Goal: Transaction & Acquisition: Subscribe to service/newsletter

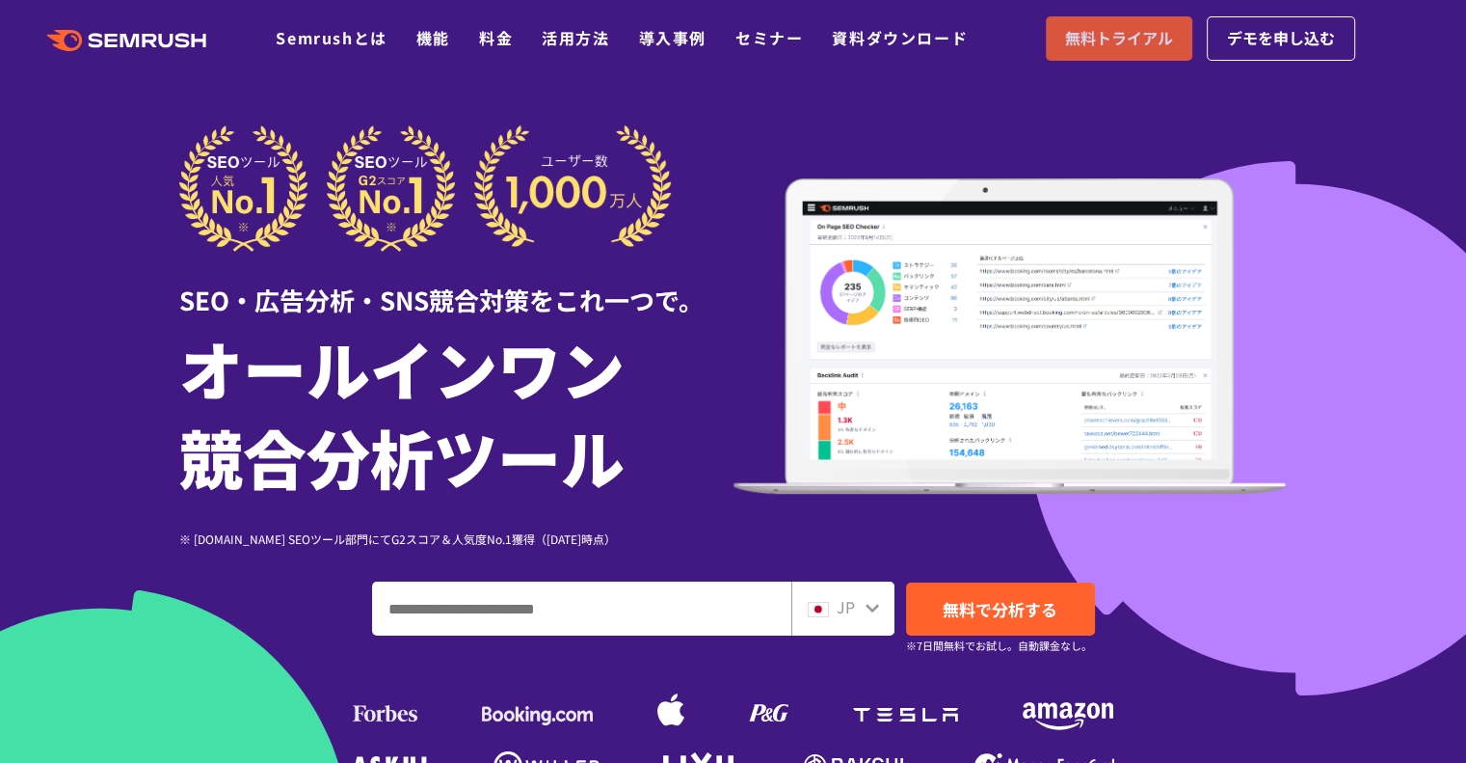
click at [1144, 45] on span "無料トライアル" at bounding box center [1119, 38] width 108 height 25
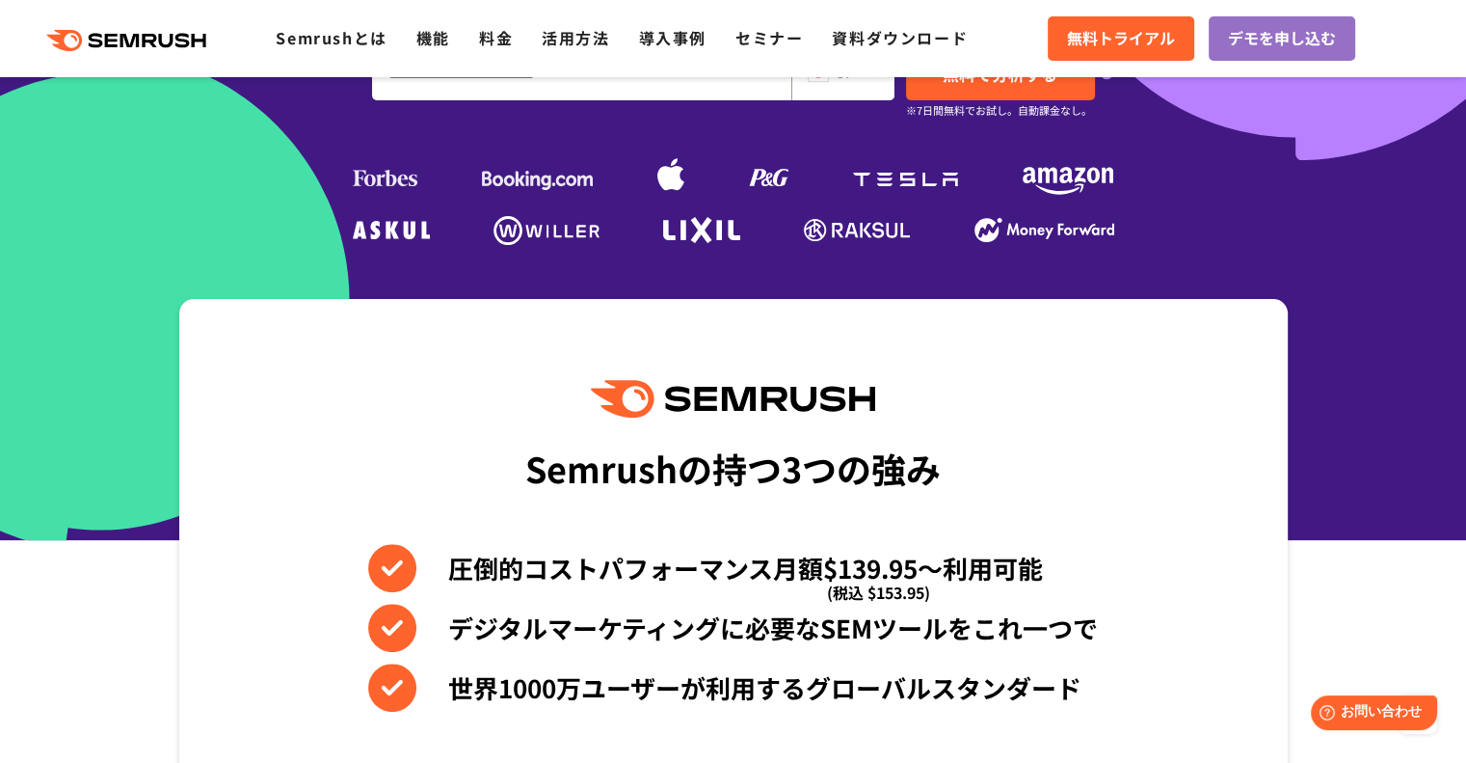
scroll to position [482, 0]
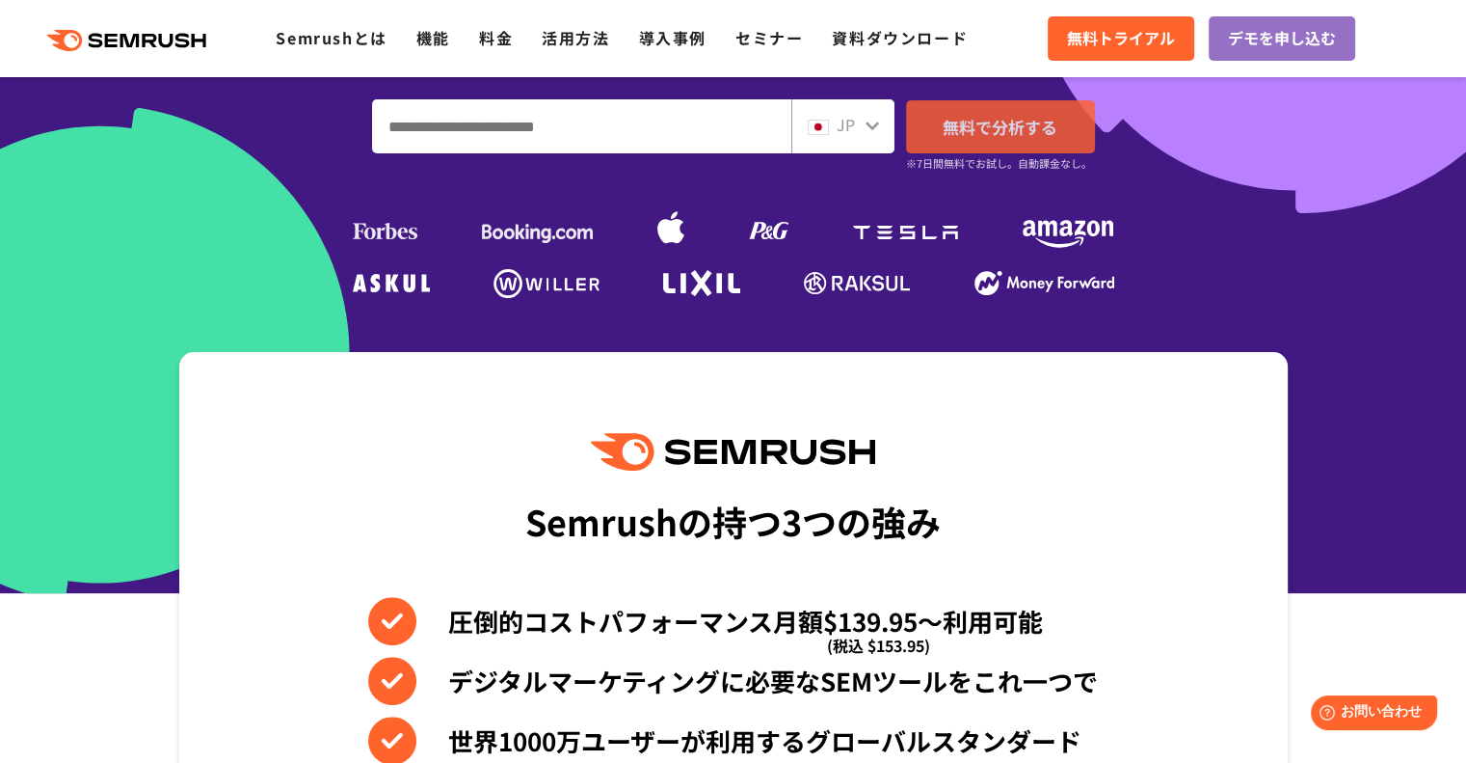
click at [1042, 118] on span "無料で分析する" at bounding box center [1000, 127] width 115 height 24
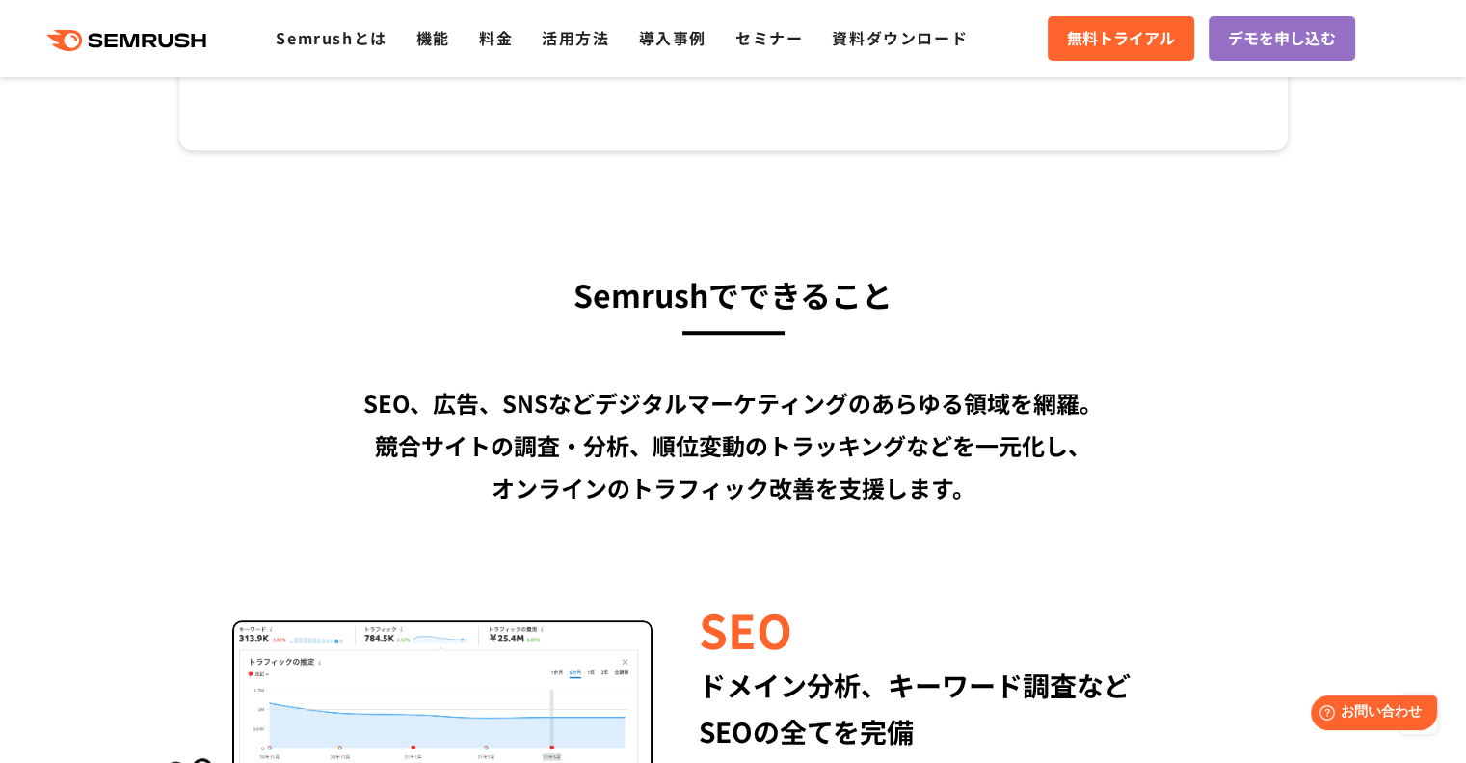
scroll to position [1543, 0]
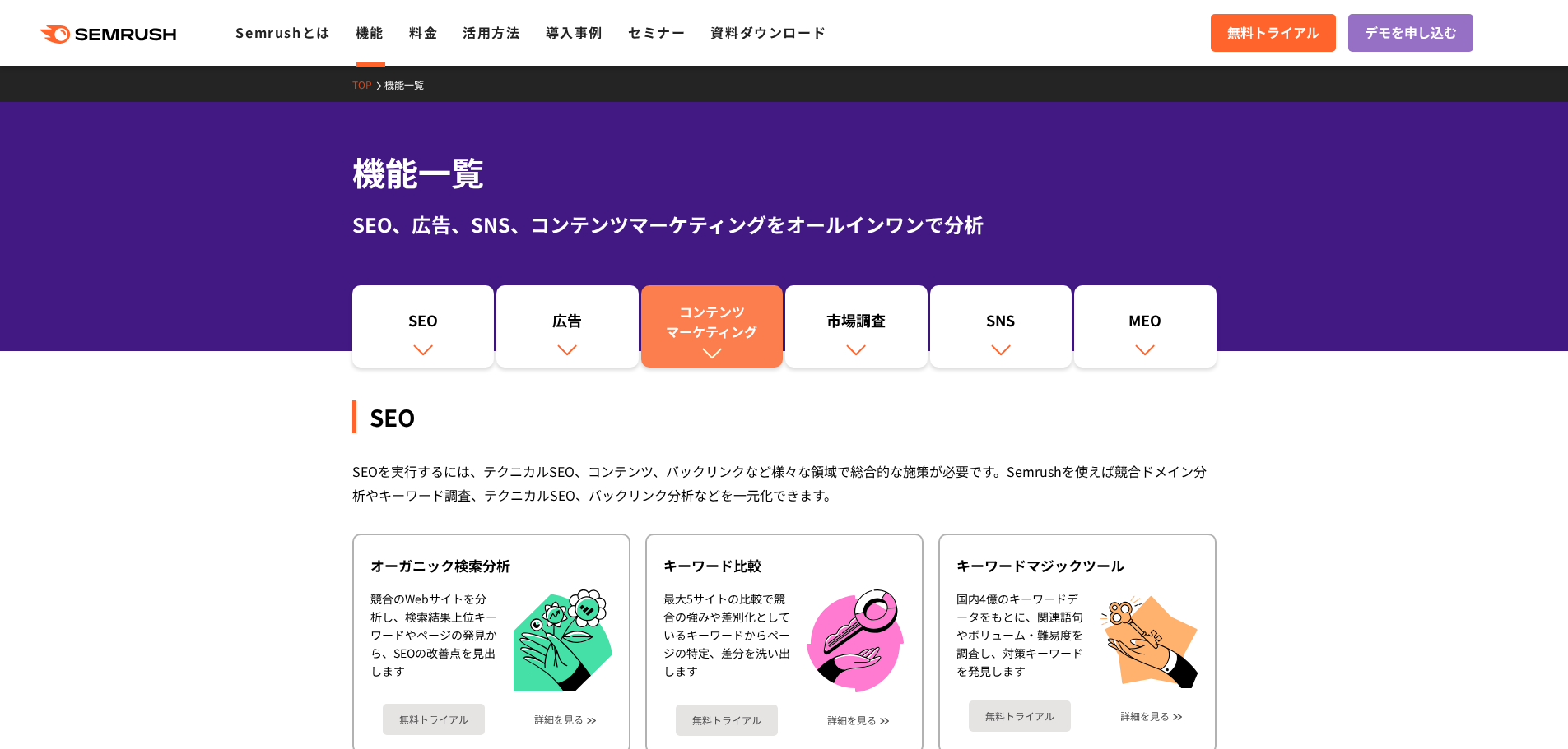
click at [721, 333] on div "コンテンツ マーケティング" at bounding box center [713, 322] width 126 height 39
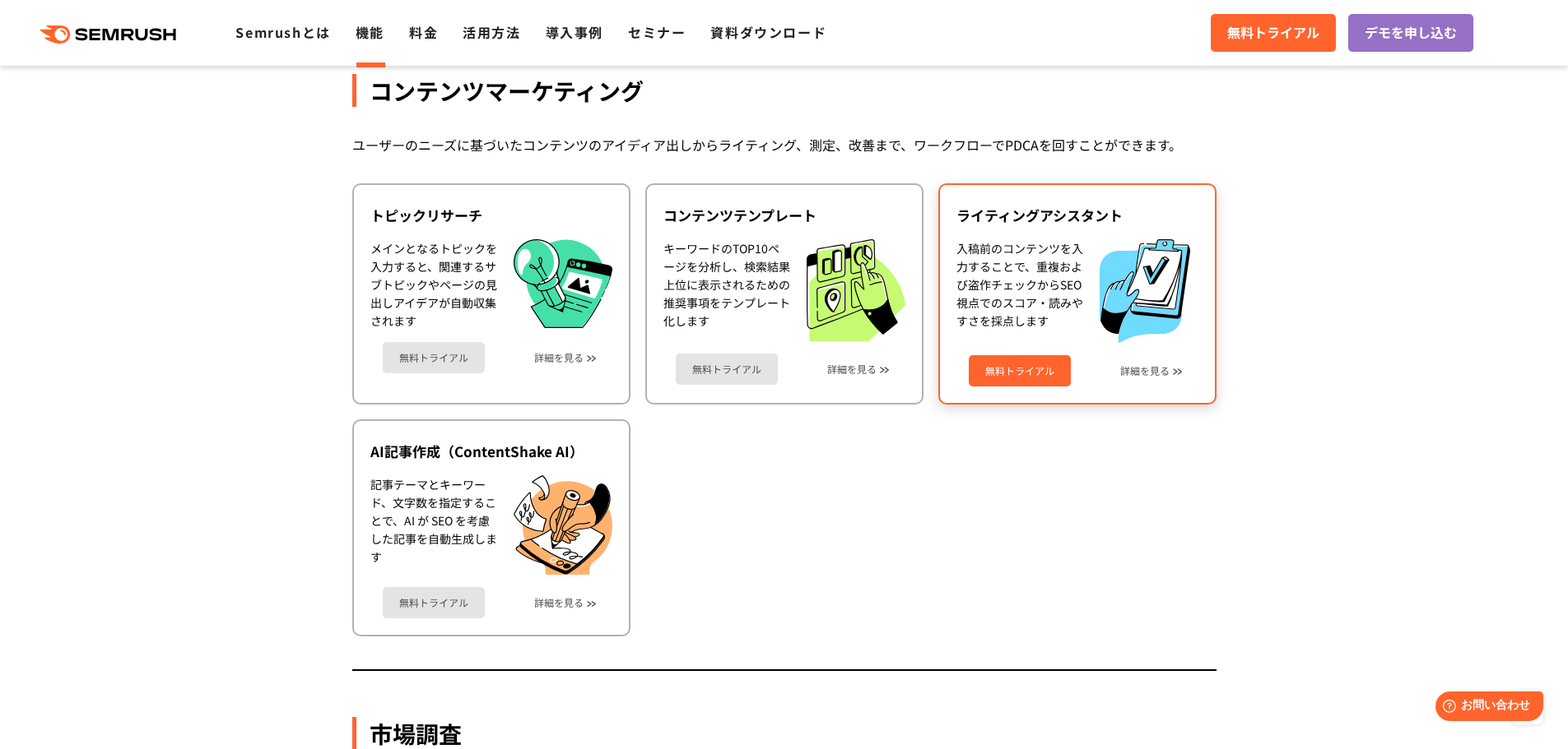
click at [1017, 328] on div "入稿前のコンテンツを入力することで、重複および盗作チェックからSEO視点でのスコア・読みやすさを採点します" at bounding box center [1019, 291] width 126 height 103
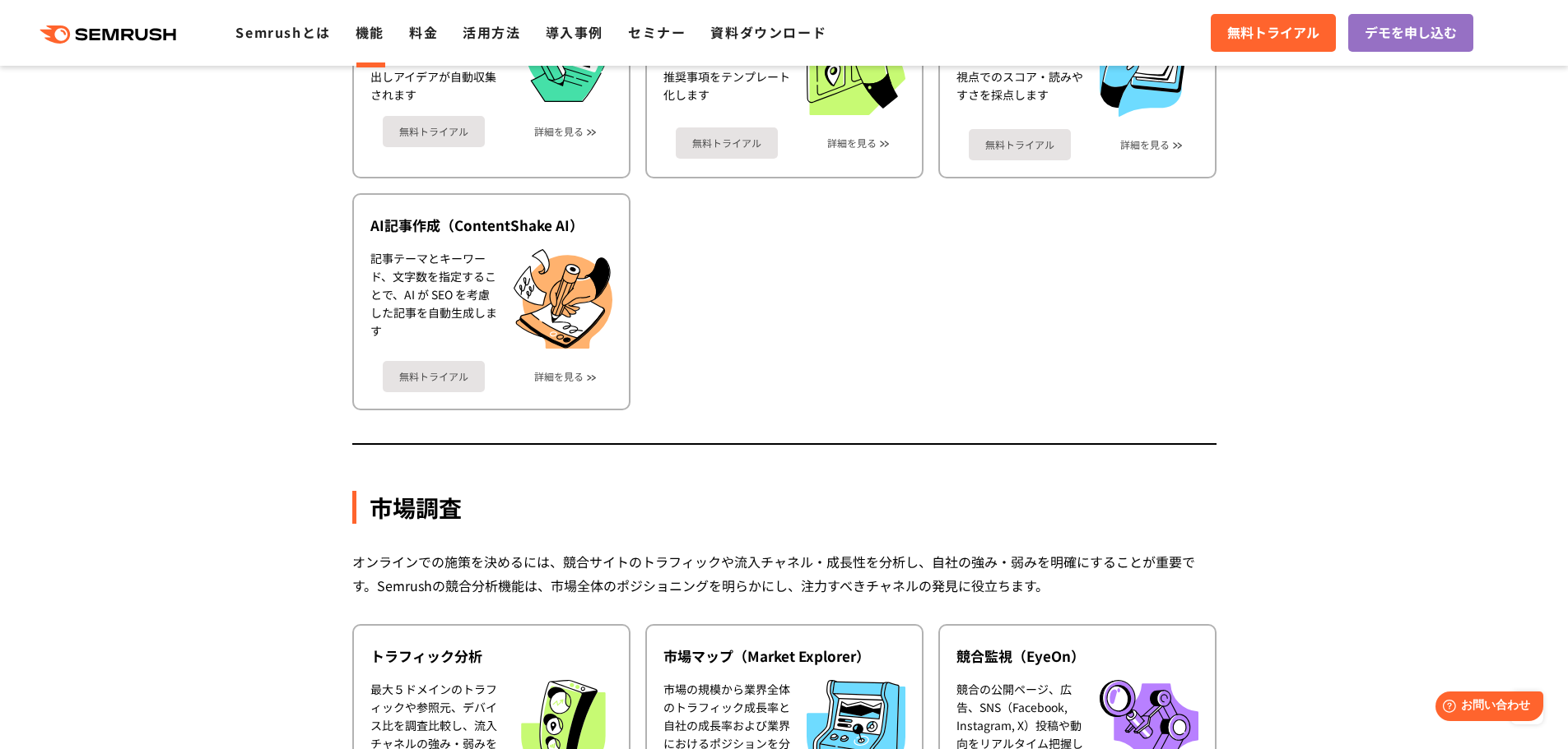
scroll to position [2217, 0]
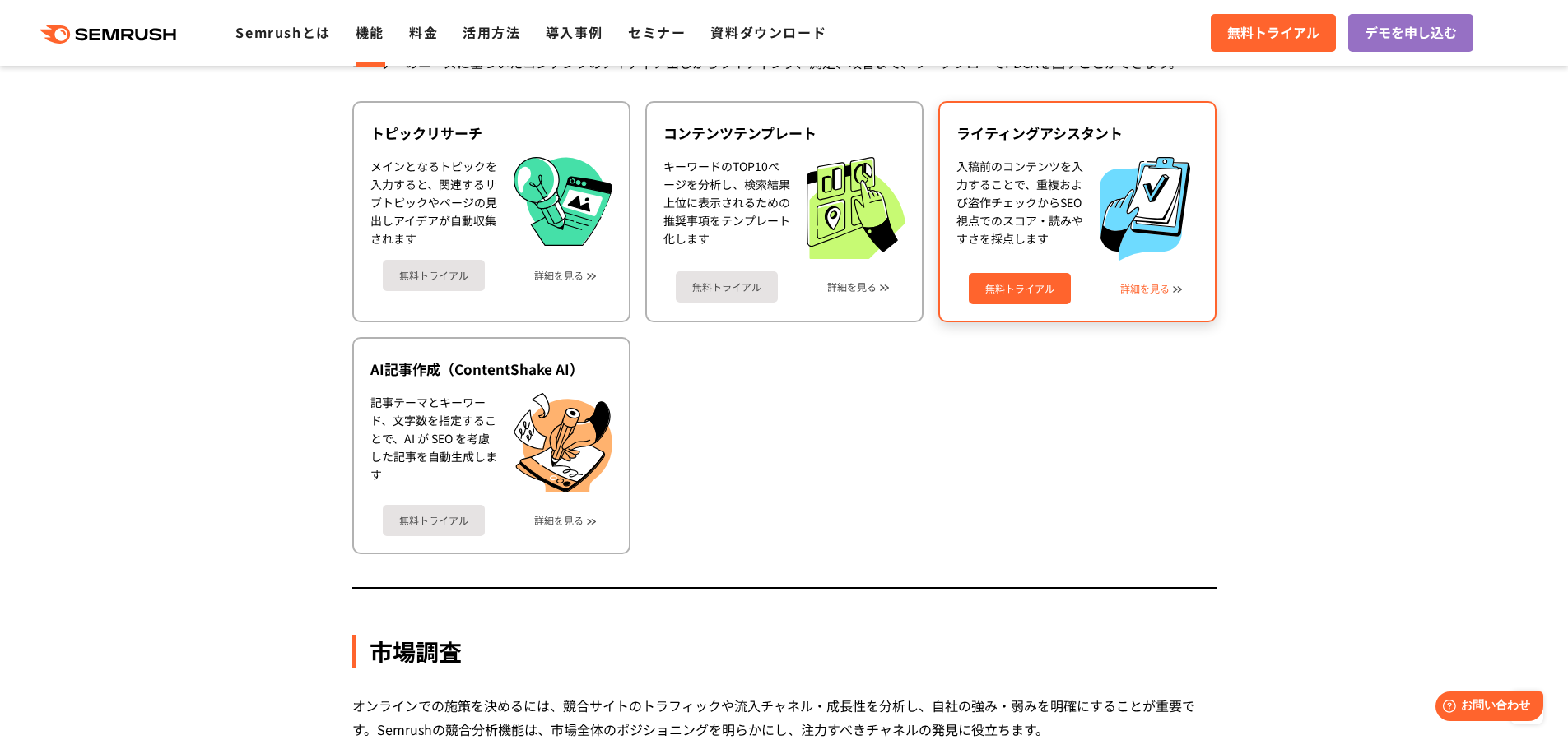
click at [1153, 287] on link "詳細を見る" at bounding box center [1145, 288] width 50 height 11
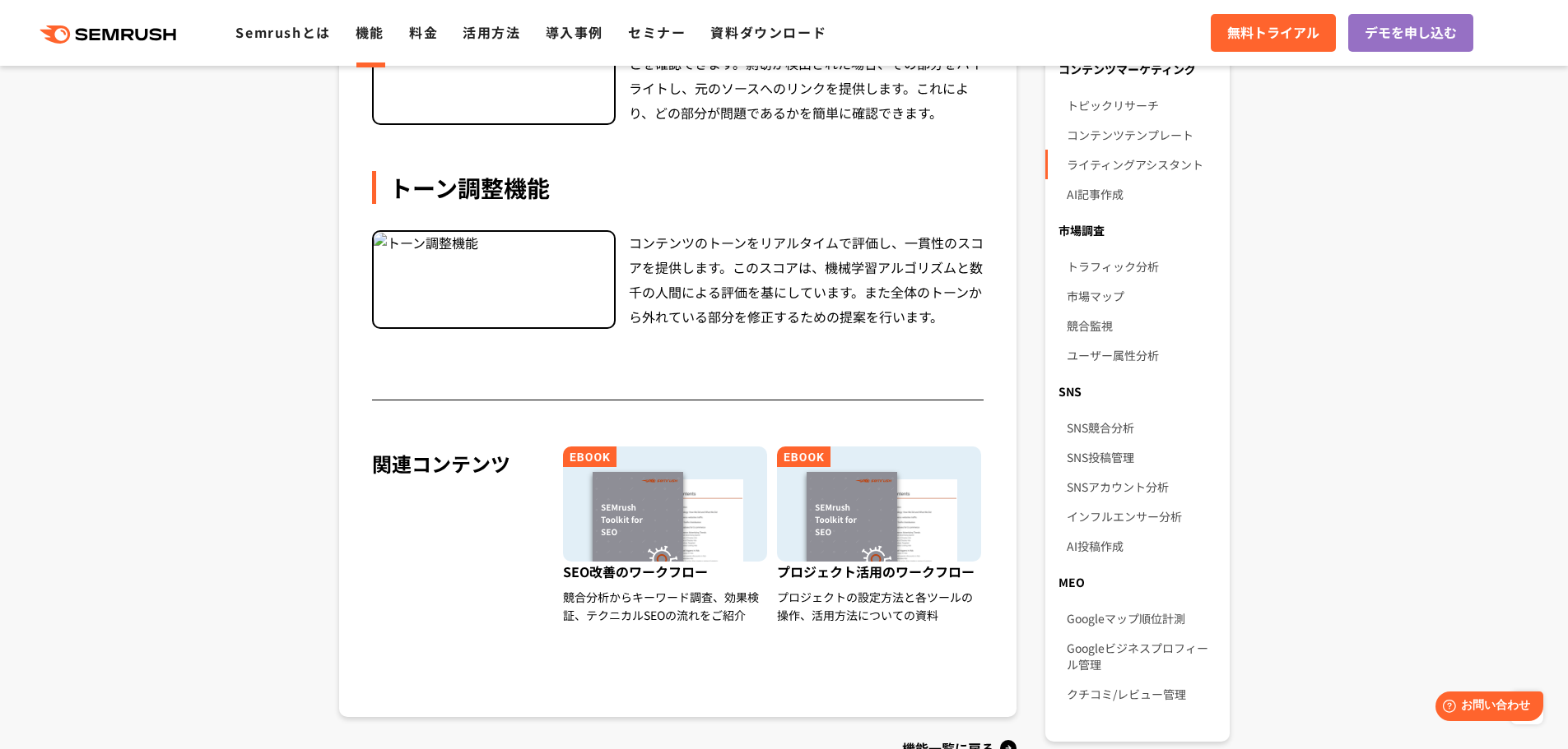
scroll to position [1069, 0]
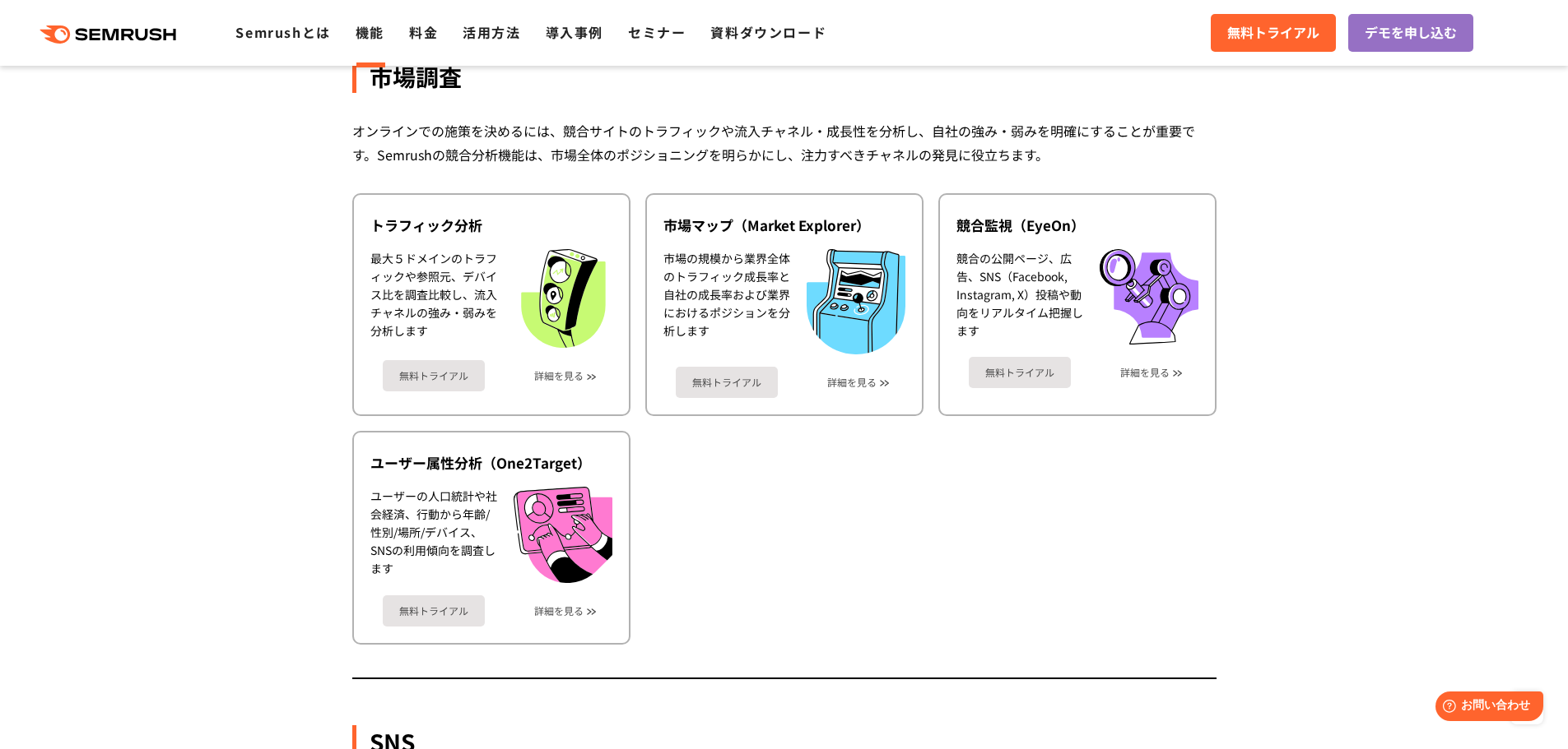
scroll to position [2796, 0]
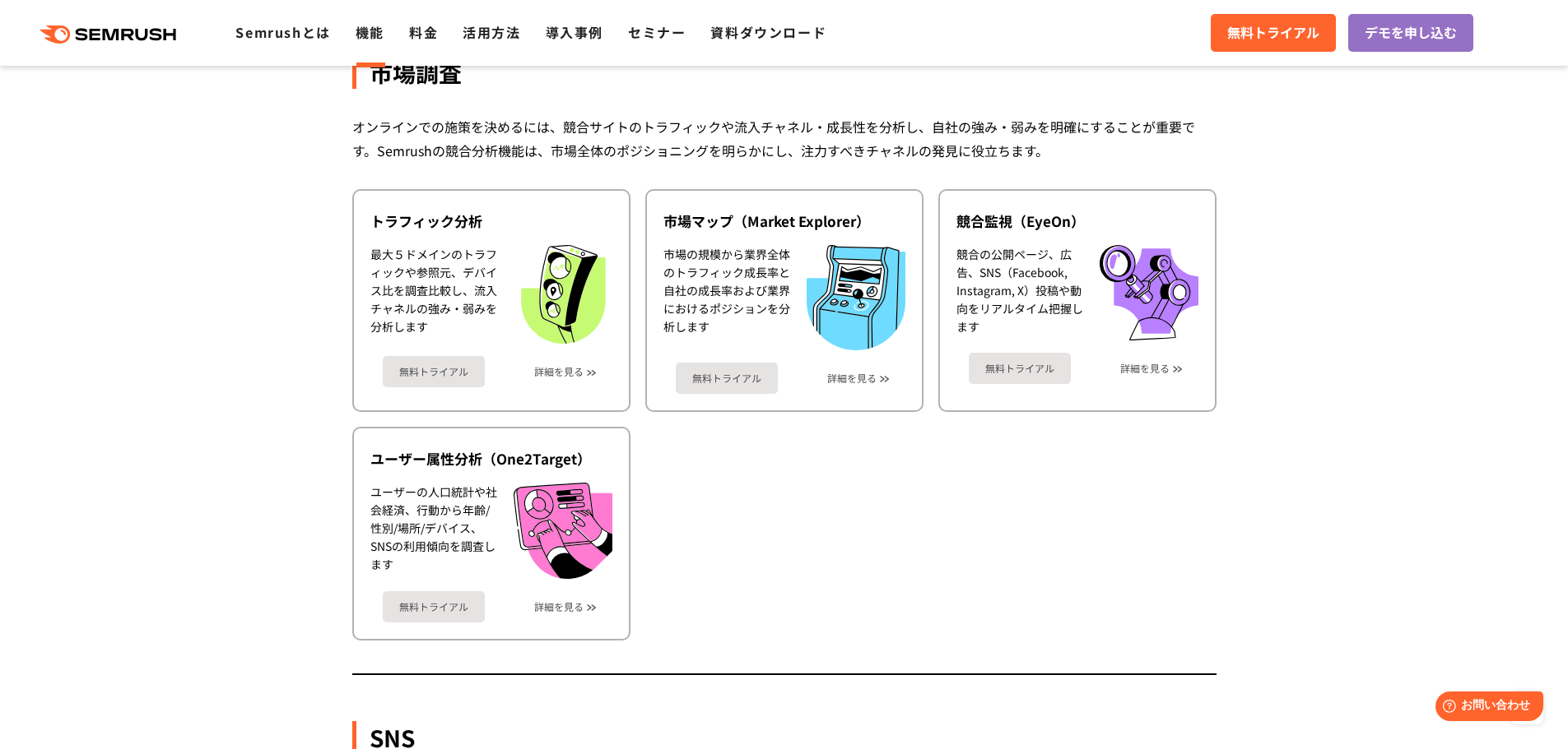
drag, startPoint x: 306, startPoint y: 429, endPoint x: 289, endPoint y: 425, distance: 17.5
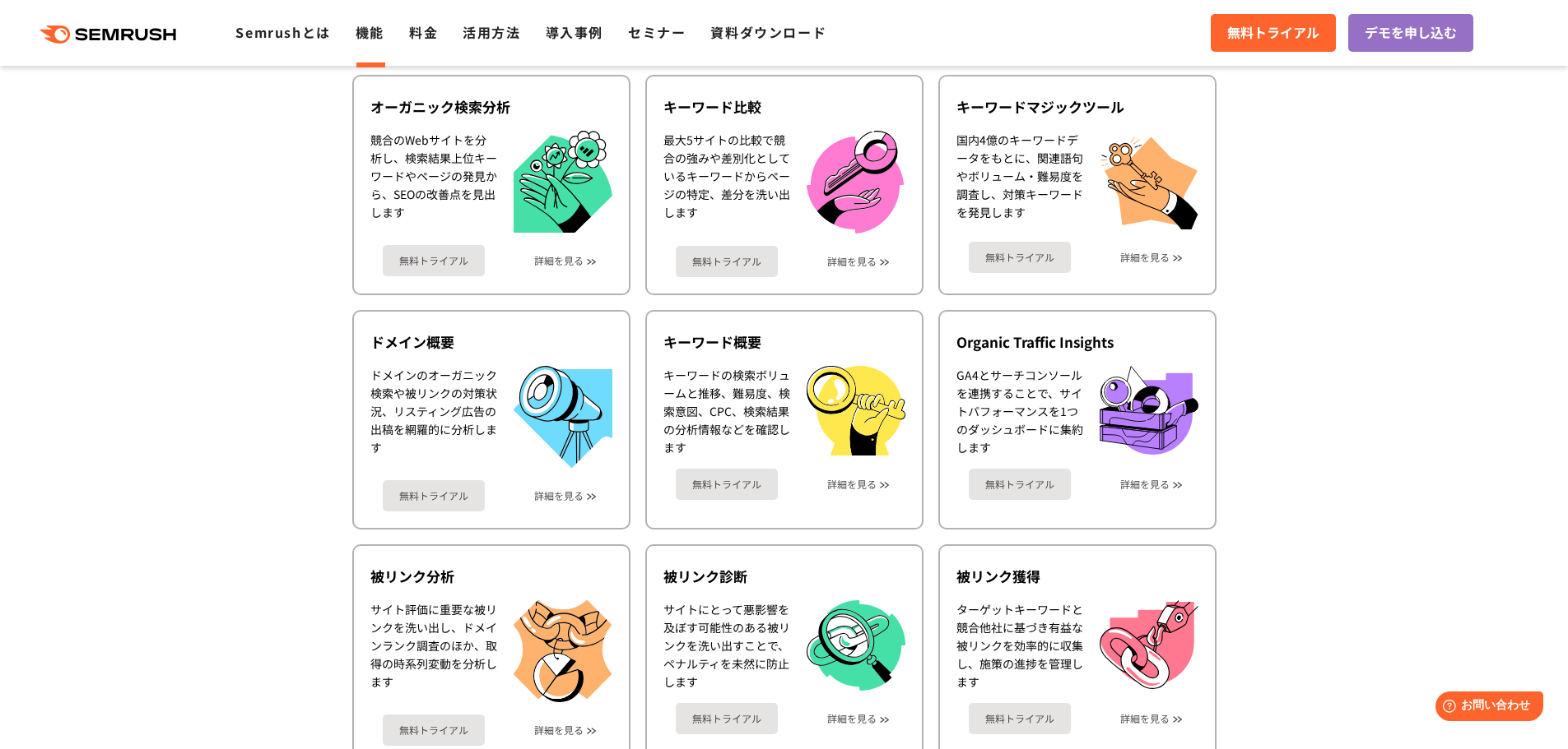
scroll to position [494, 0]
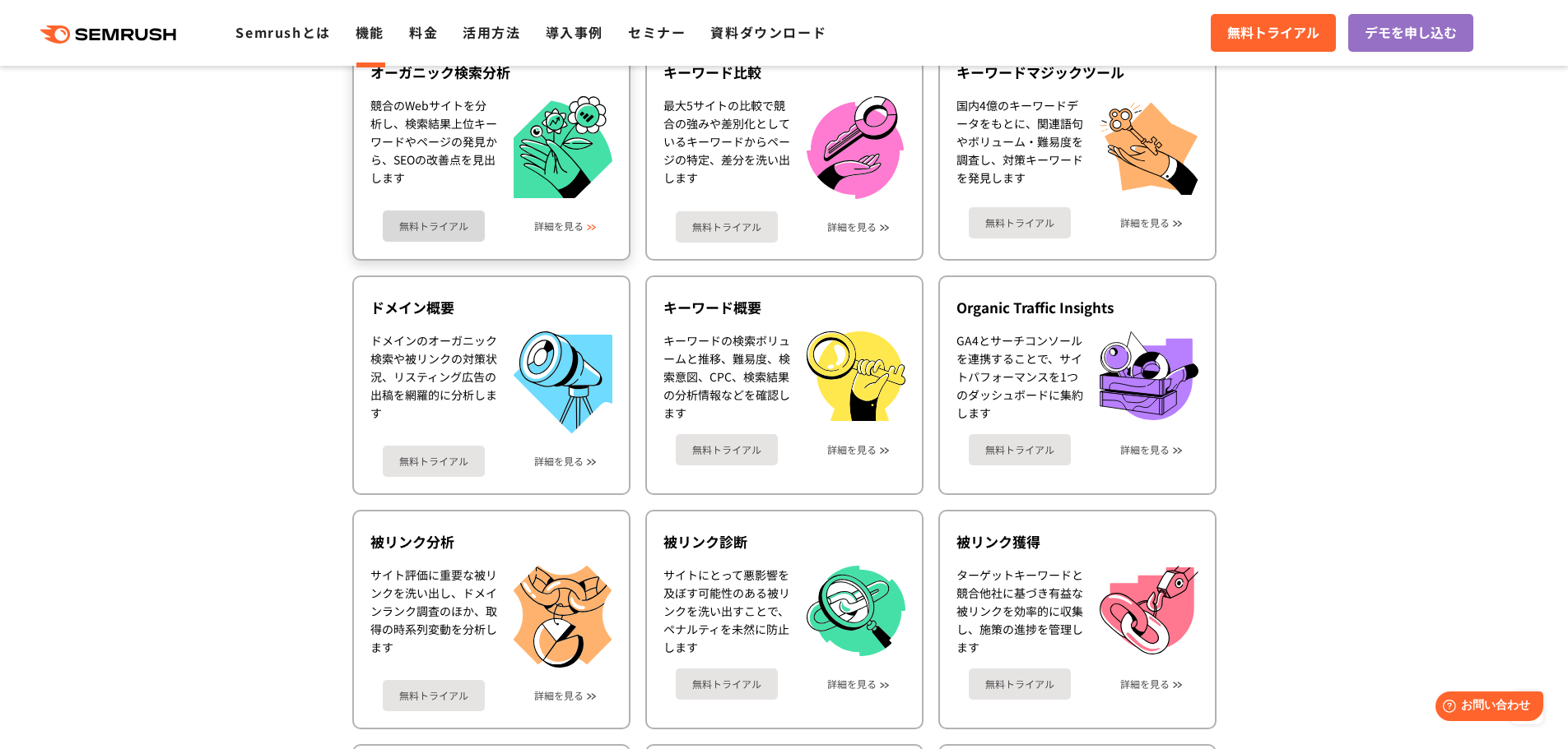
drag, startPoint x: 557, startPoint y: 226, endPoint x: 528, endPoint y: 243, distance: 33.6
click at [557, 226] on link "詳細を見る" at bounding box center [559, 225] width 50 height 11
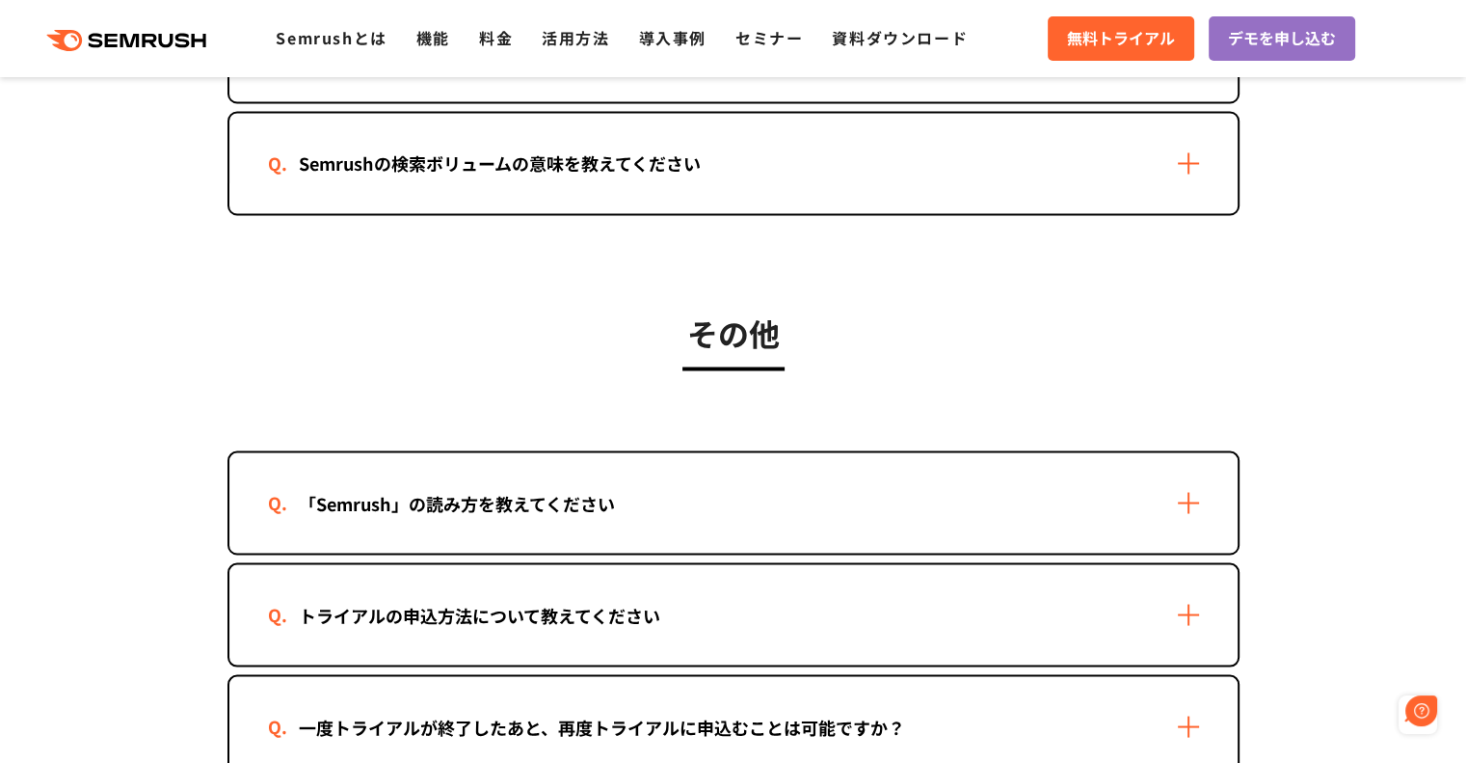
scroll to position [3760, 0]
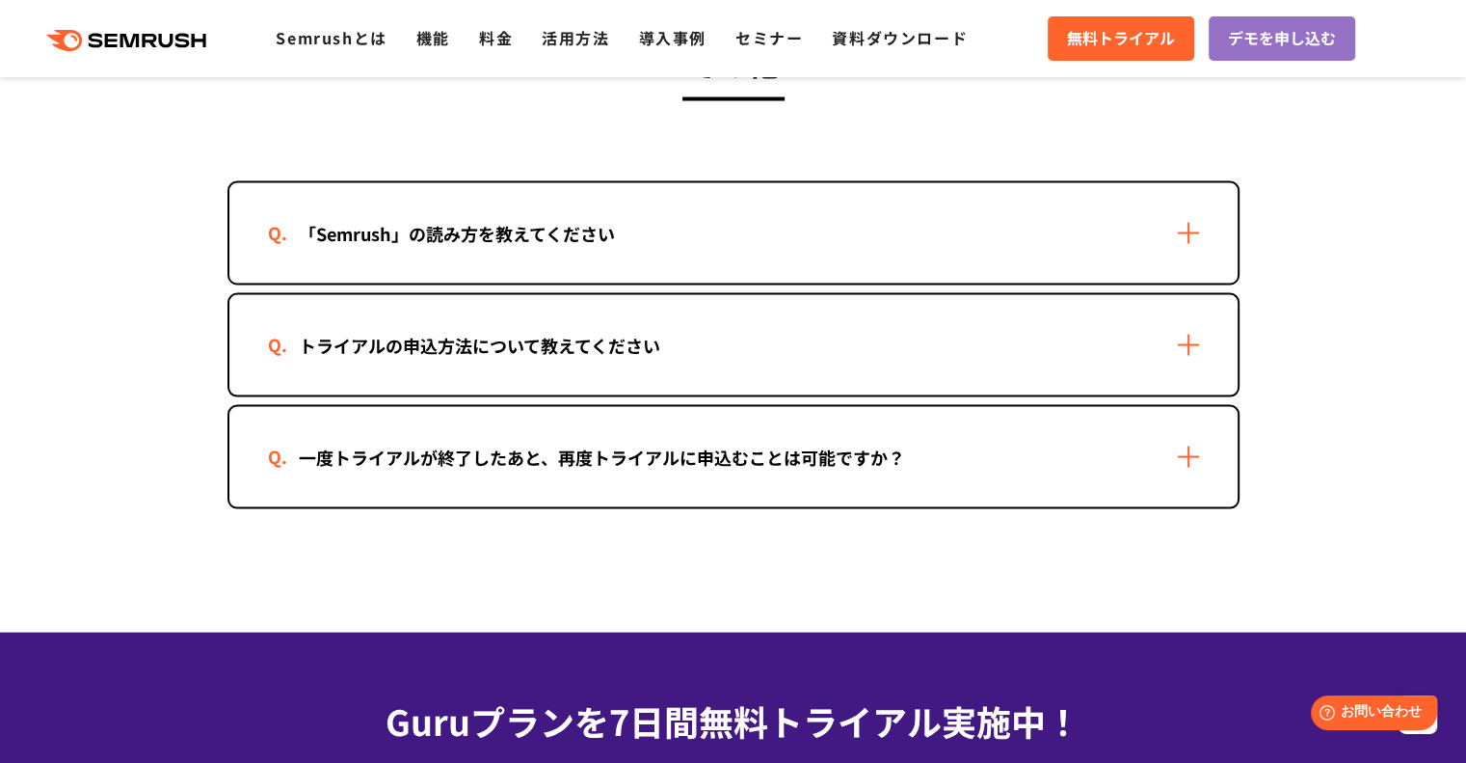
click at [651, 332] on div "トライアルの申込方法について教えてください" at bounding box center [479, 346] width 423 height 28
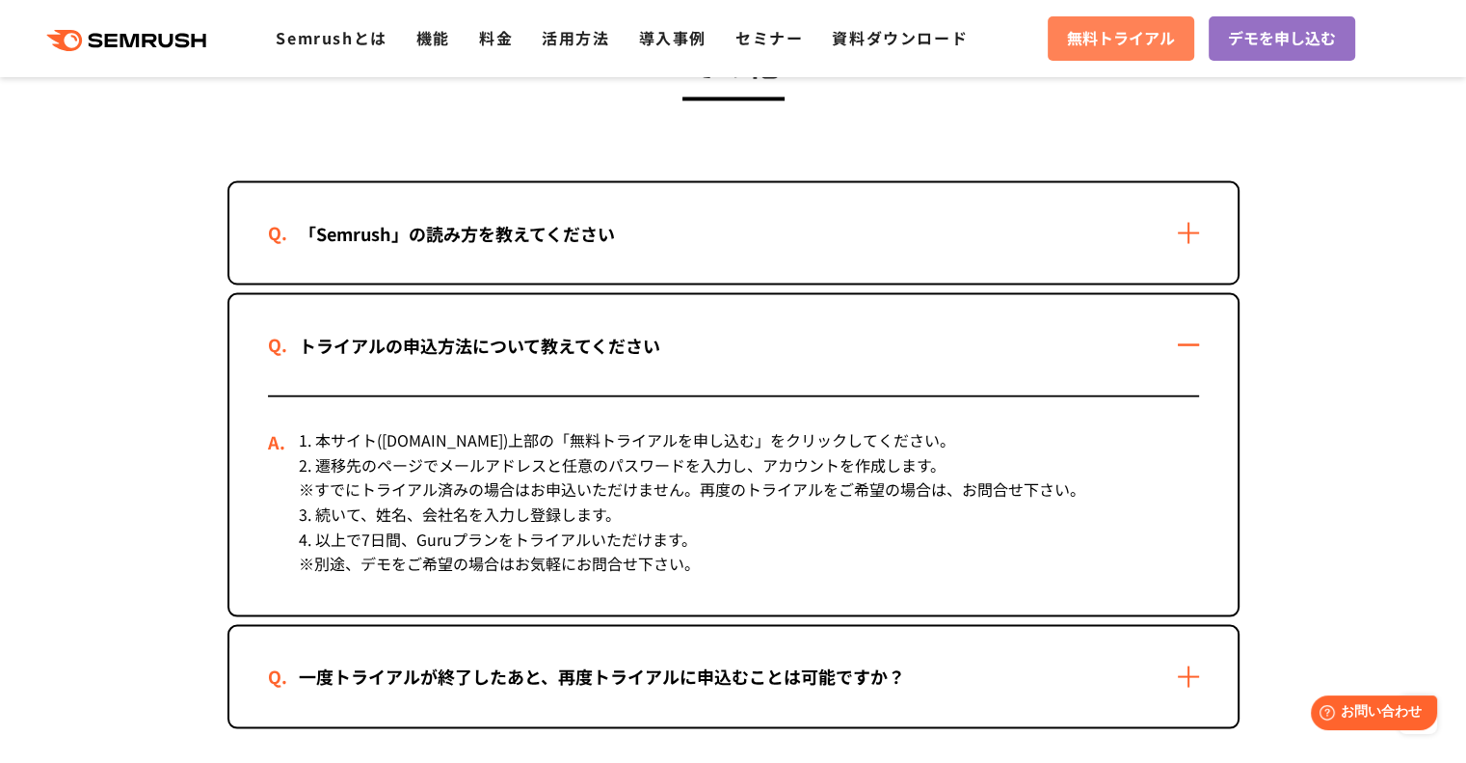
click at [1147, 43] on span "無料トライアル" at bounding box center [1121, 38] width 108 height 25
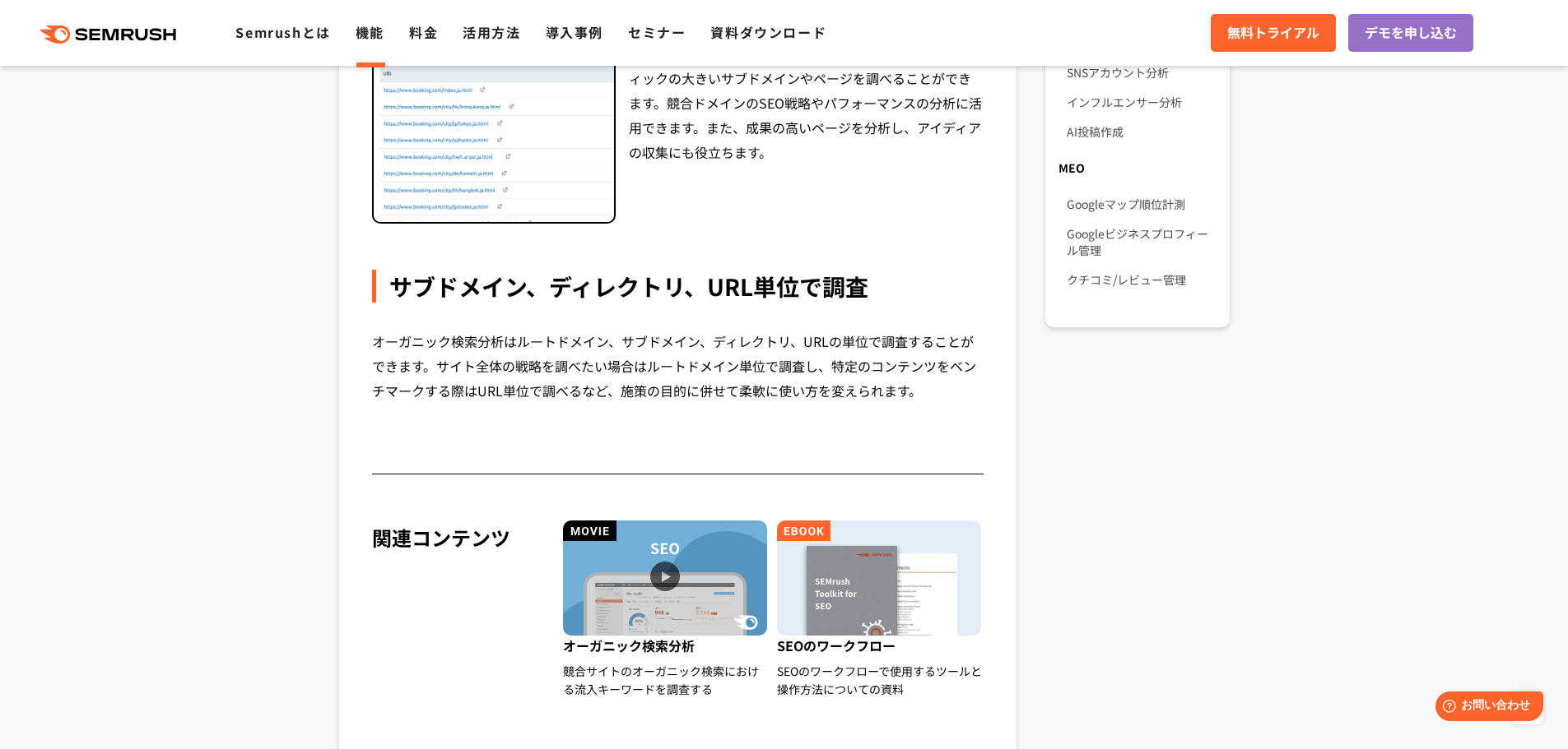
scroll to position [1316, 0]
